Goal: Transaction & Acquisition: Purchase product/service

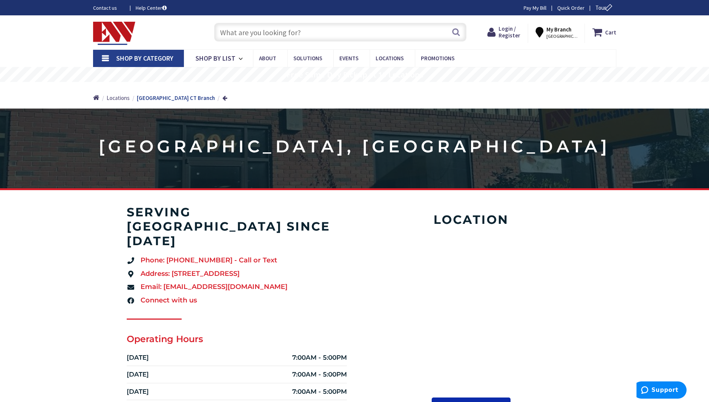
click at [350, 32] on input "text" at bounding box center [340, 32] width 252 height 19
click at [322, 37] on input "text" at bounding box center [340, 32] width 252 height 19
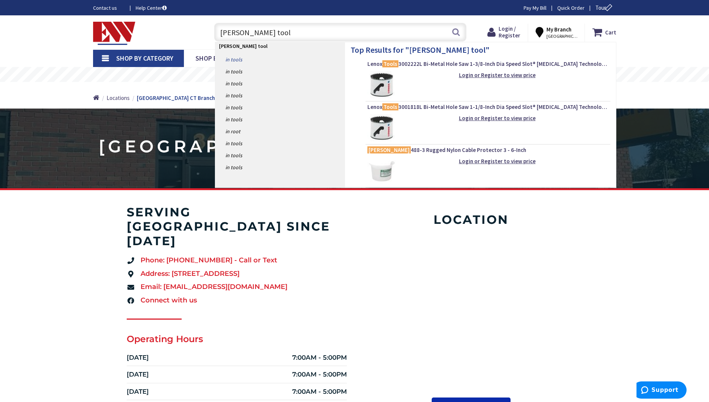
type input "greenlee tool"
click at [231, 59] on link "in Tools" at bounding box center [280, 59] width 130 height 12
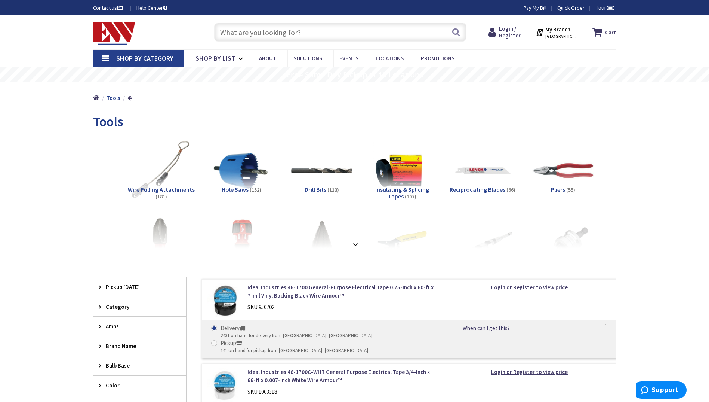
click at [279, 33] on input "text" at bounding box center [340, 32] width 252 height 19
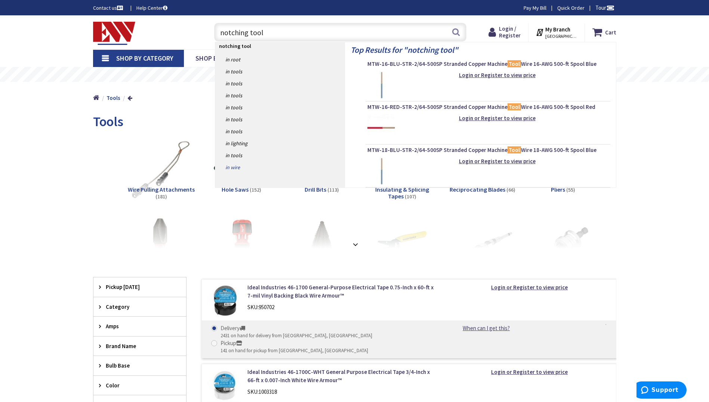
type input "notching tool"
click at [230, 166] on link "in Wire" at bounding box center [280, 167] width 130 height 12
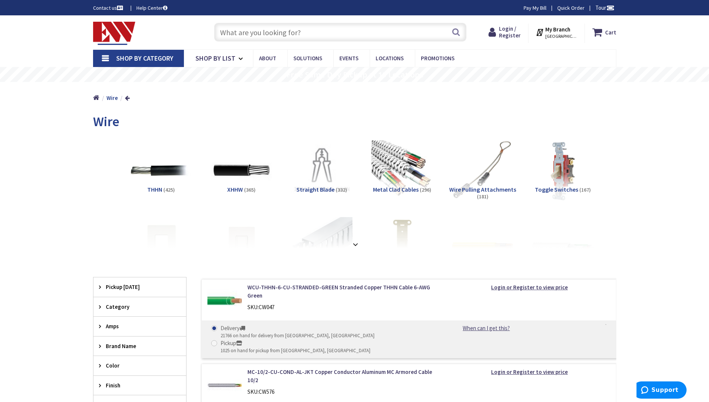
click at [305, 31] on input "text" at bounding box center [340, 32] width 252 height 19
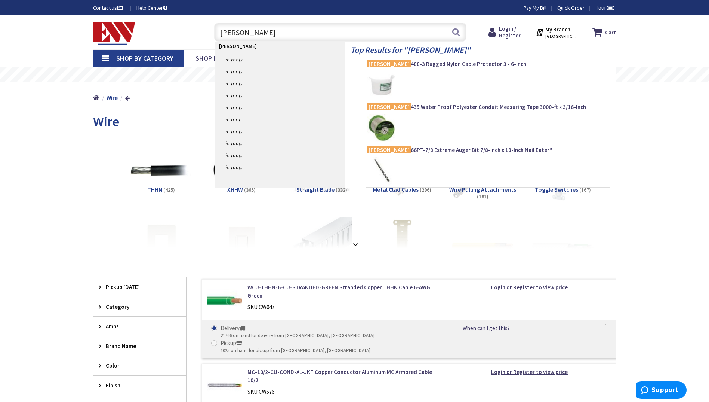
type input "greenlee"
click at [236, 59] on link "in Tools" at bounding box center [280, 59] width 130 height 12
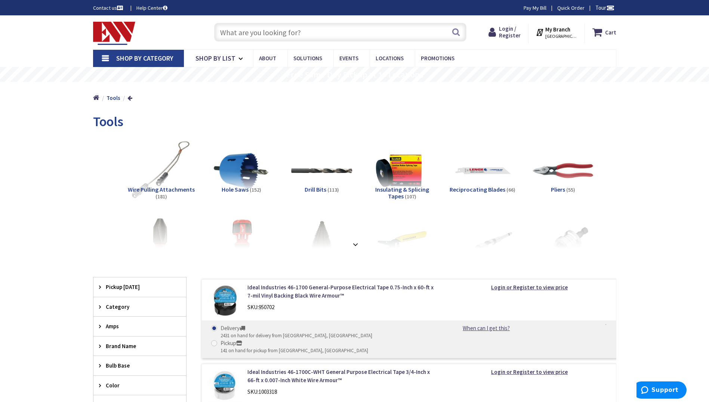
click at [285, 34] on input "text" at bounding box center [340, 32] width 252 height 19
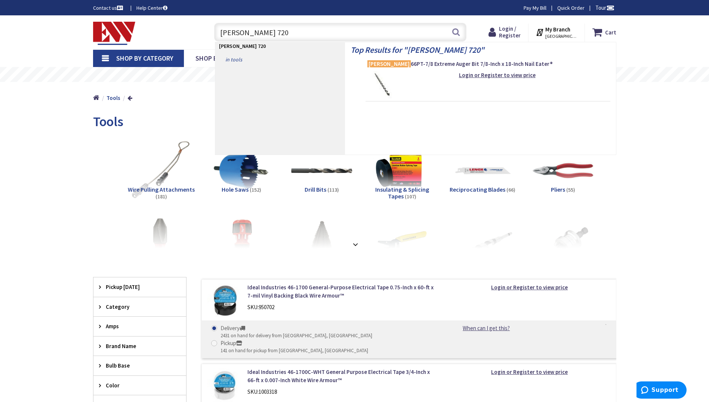
type input "greenlee 720"
click at [238, 58] on link "in Tools" at bounding box center [280, 59] width 130 height 12
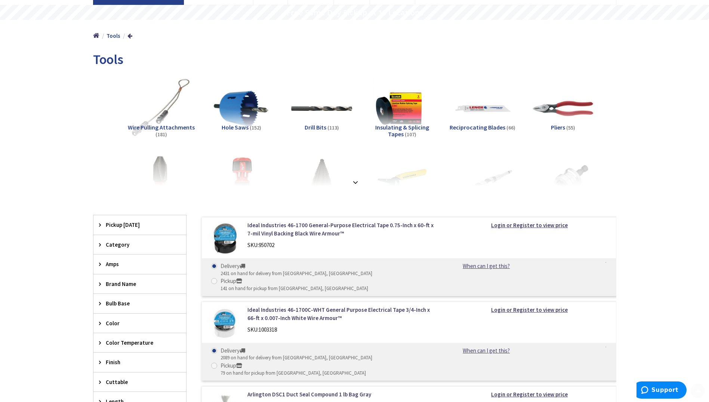
scroll to position [75, 0]
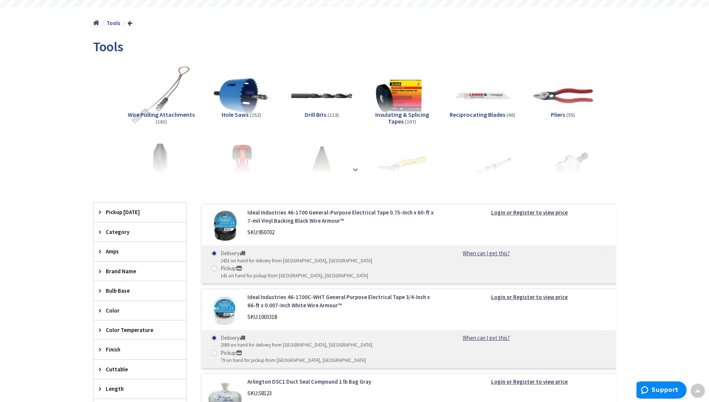
click at [357, 170] on strong at bounding box center [355, 166] width 9 height 8
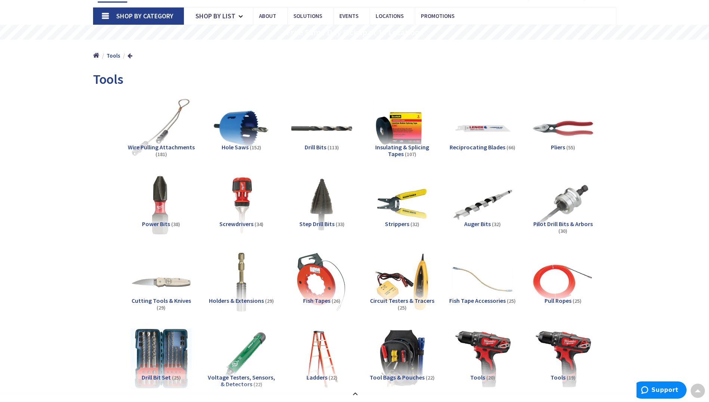
scroll to position [0, 0]
